Goal: Find specific page/section: Find specific page/section

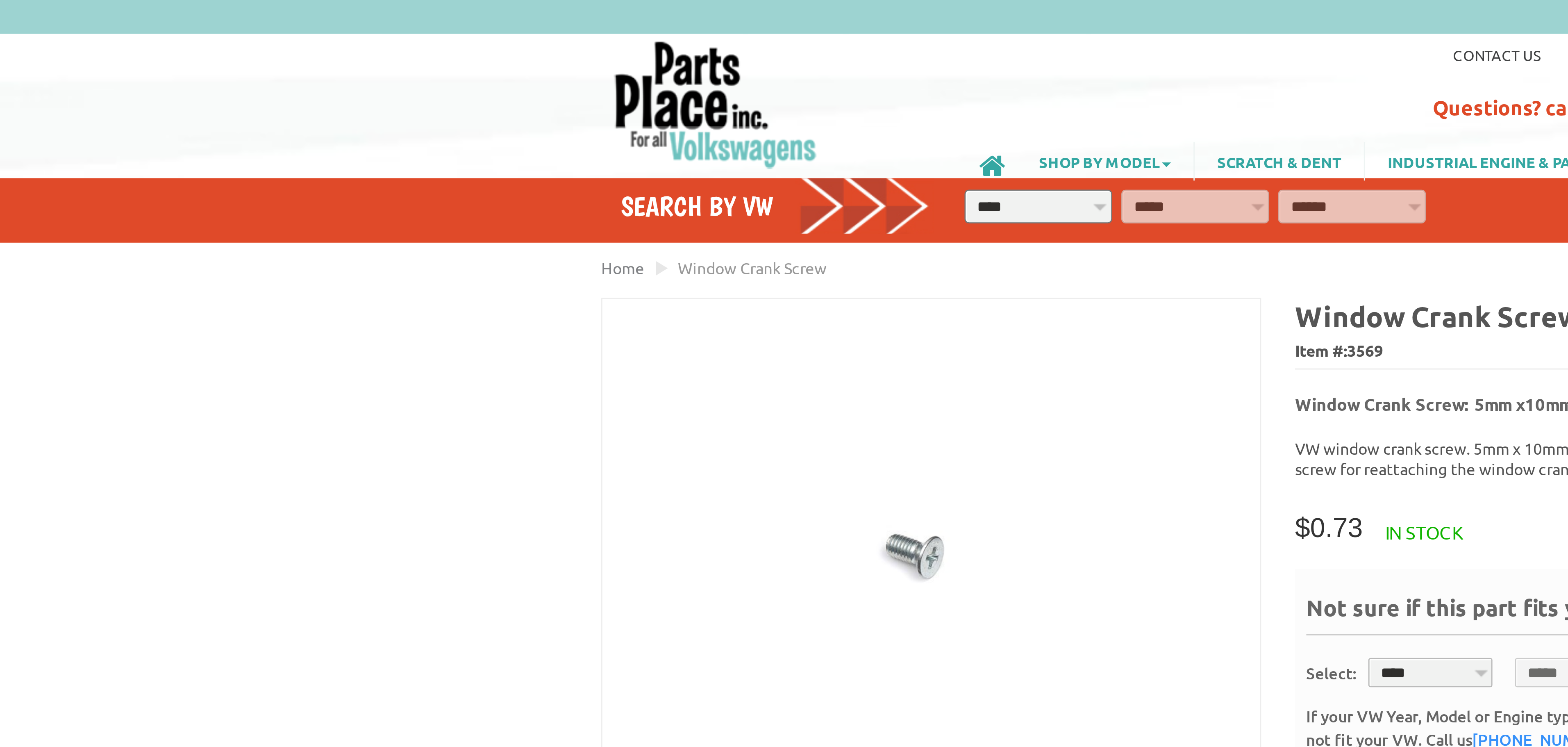
drag, startPoint x: 479, startPoint y: 254, endPoint x: 472, endPoint y: 253, distance: 7.1
click at [472, 253] on div "VW Diesel Engine Parts Diesel Cylinder Heads and Parts Diesel Timing Belts, Ten…" at bounding box center [784, 311] width 1568 height 624
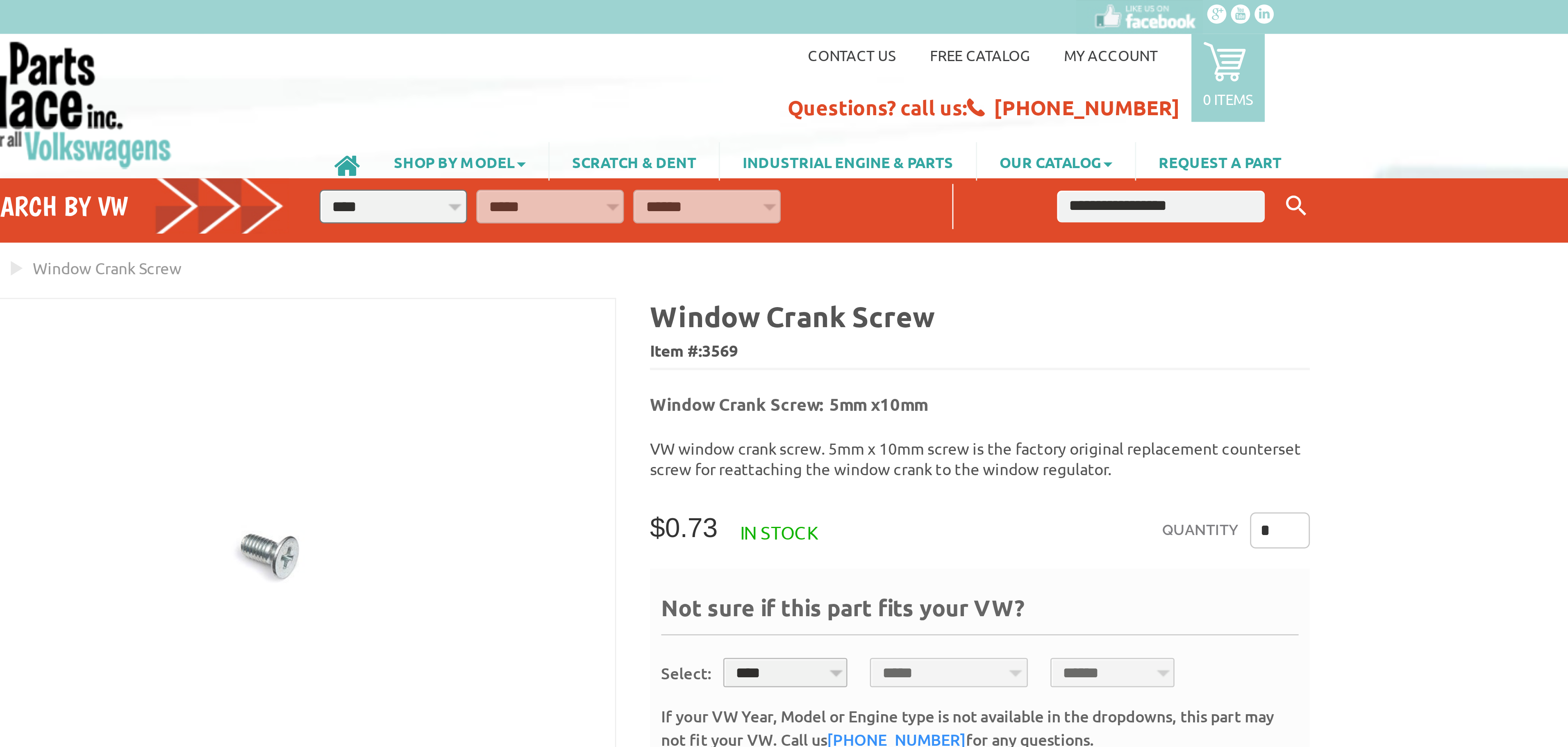
drag, startPoint x: 433, startPoint y: 150, endPoint x: 852, endPoint y: 129, distance: 419.5
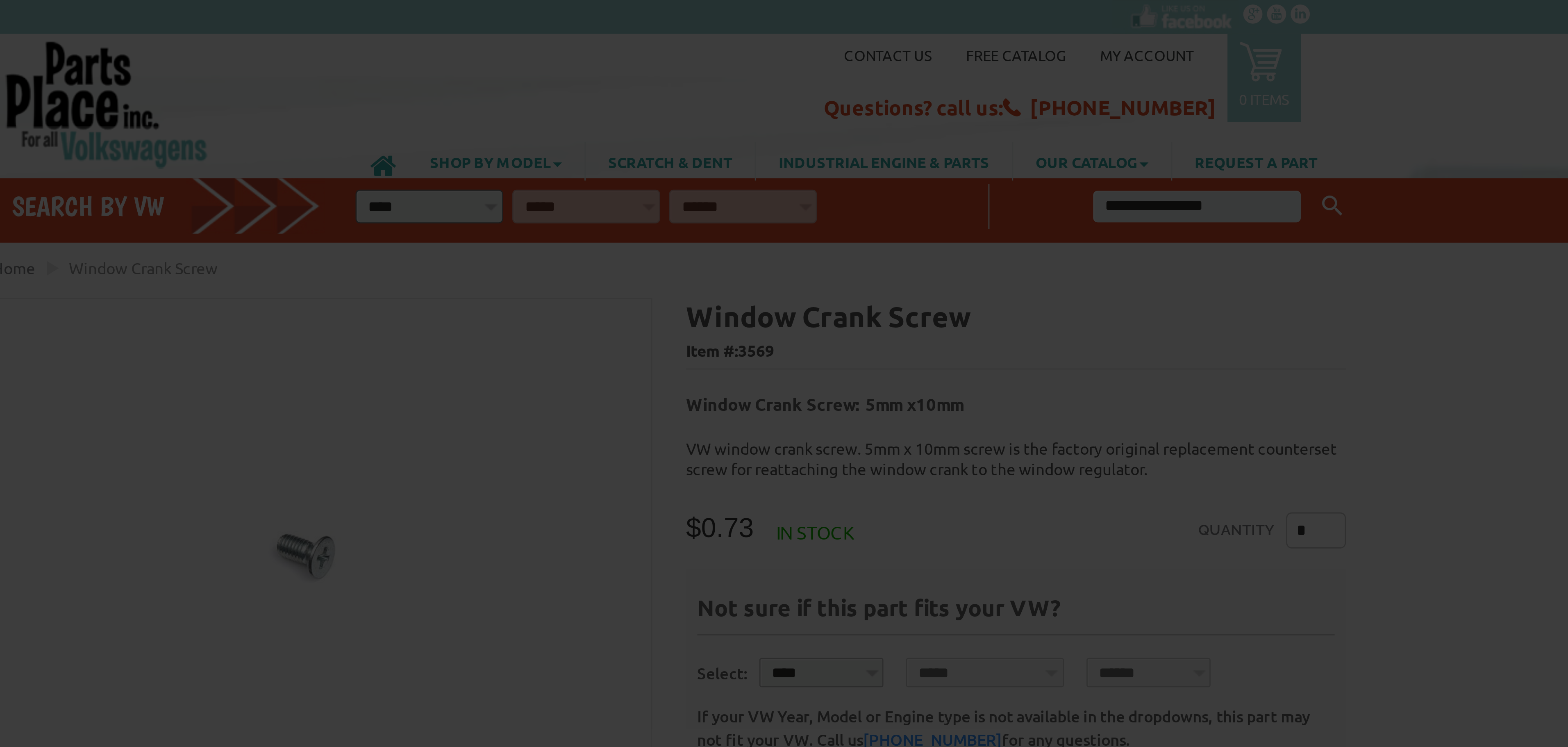
click at [781, 106] on div "Wait! Before You Go… Need help finding the right VW part? Our experts are ready…" at bounding box center [784, 373] width 1568 height 747
click at [743, 164] on div "Wait! Before You Go… Need help finding the right VW part? Our experts are ready…" at bounding box center [784, 373] width 1568 height 747
click at [741, 161] on div "Wait! Before You Go… Need help finding the right VW part? Our experts are ready…" at bounding box center [784, 373] width 1568 height 747
drag, startPoint x: 741, startPoint y: 161, endPoint x: 772, endPoint y: 138, distance: 38.6
click at [742, 161] on div "Wait! Before You Go… Need help finding the right VW part? Our experts are ready…" at bounding box center [784, 373] width 1568 height 747
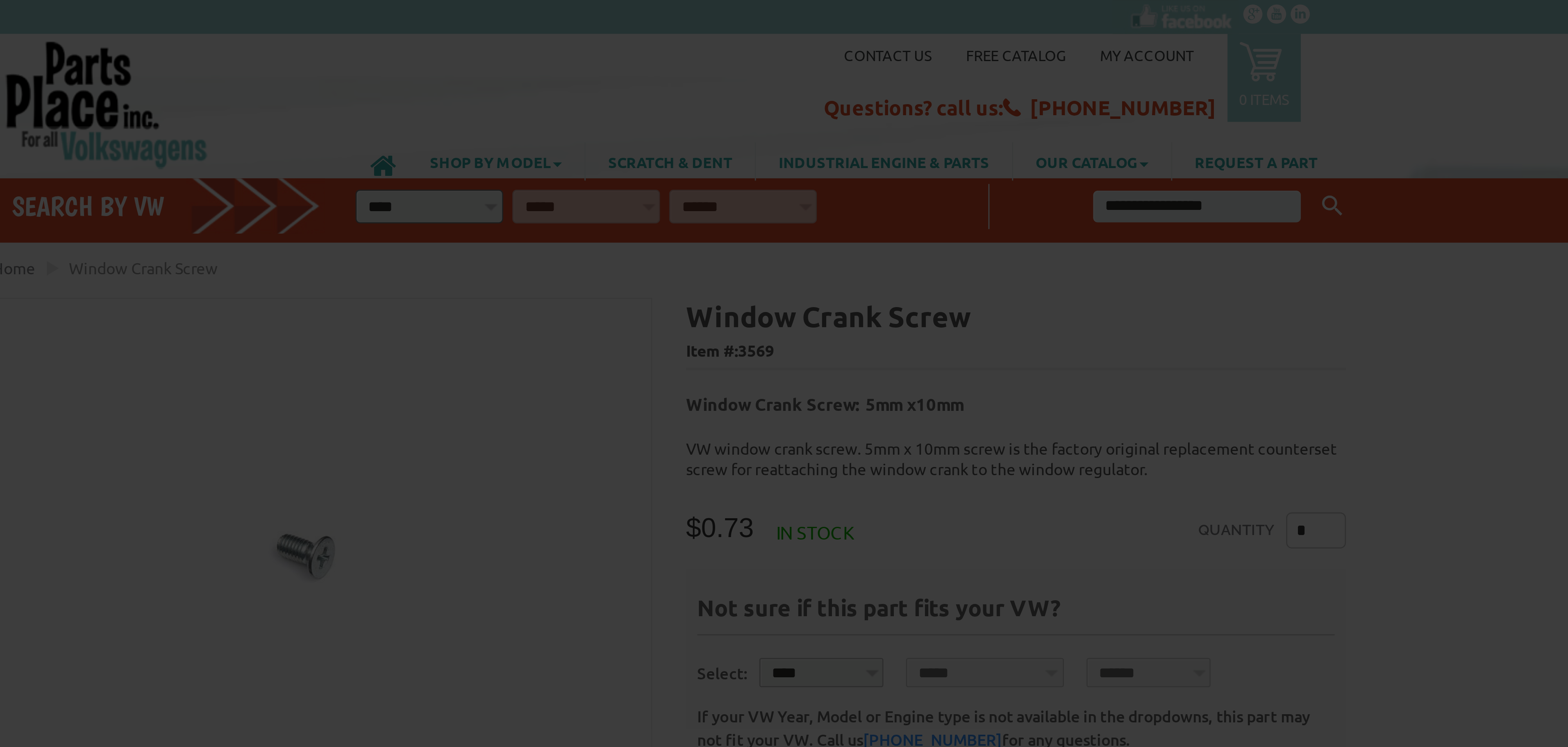
click at [781, 143] on div "Wait! Before You Go… Need help finding the right VW part? Our experts are ready…" at bounding box center [784, 373] width 1568 height 747
click at [781, 138] on div "Wait! Before You Go… Need help finding the right VW part? Our experts are ready…" at bounding box center [784, 373] width 1568 height 747
drag, startPoint x: 1012, startPoint y: 134, endPoint x: 919, endPoint y: 124, distance: 93.5
click at [781, 131] on div "Wait! Before You Go… Need help finding the right VW part? Our experts are ready…" at bounding box center [784, 373] width 1568 height 747
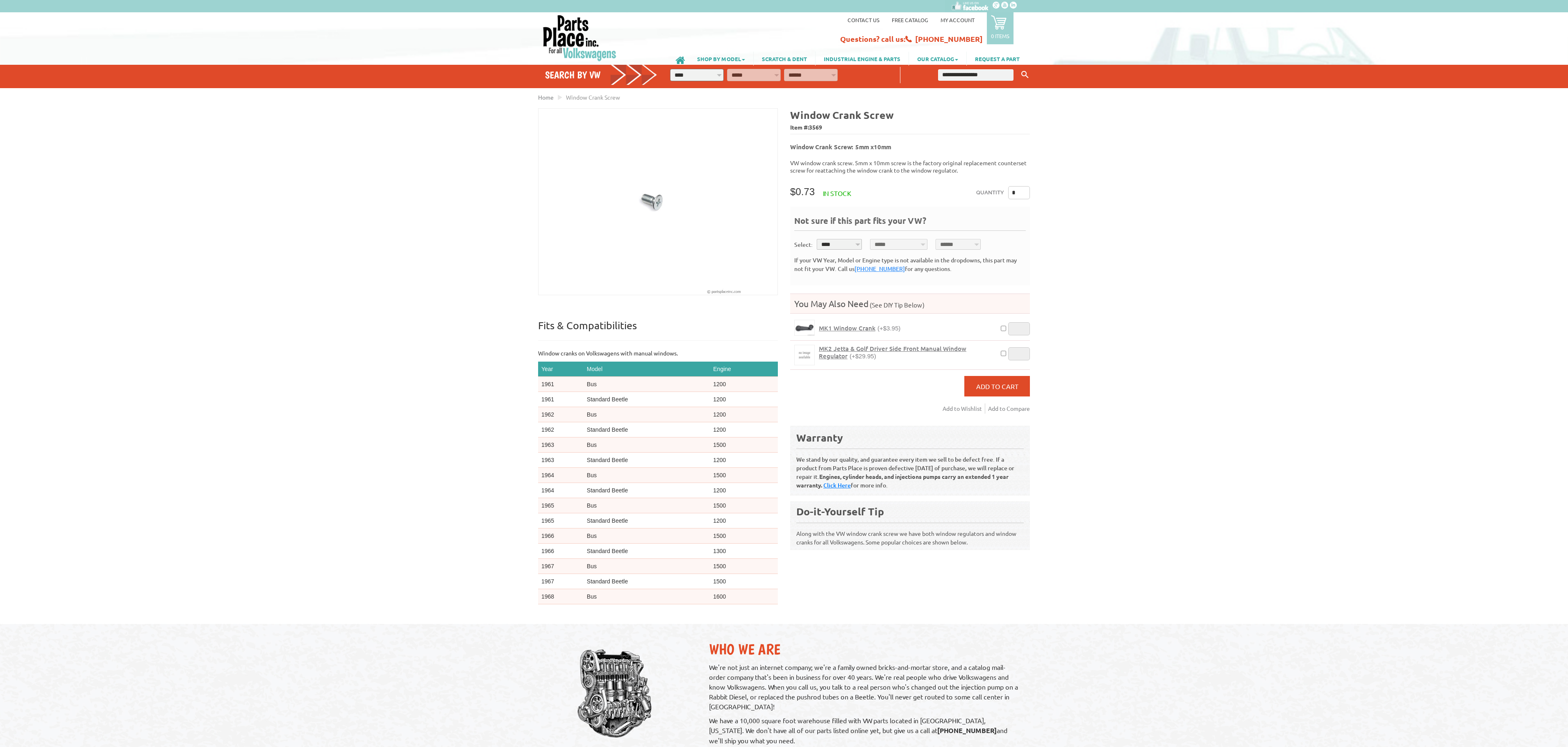
click at [398, 281] on div "VW Diesel Engine Parts Diesel Cylinder Heads and Parts Diesel Timing Belts, Ten…" at bounding box center [784, 311] width 1568 height 624
